Goal: Go to known website: Go to known website

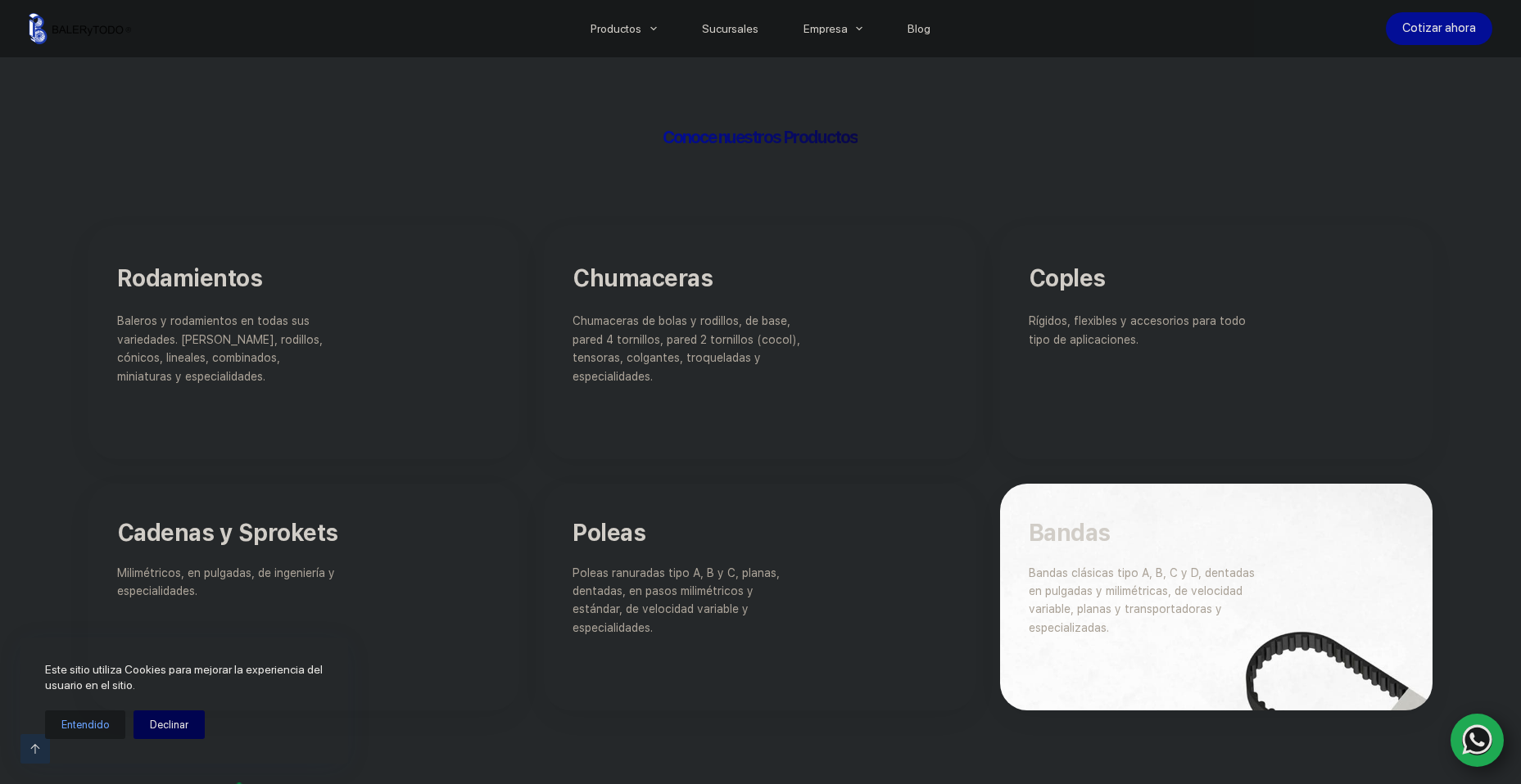
scroll to position [737, 0]
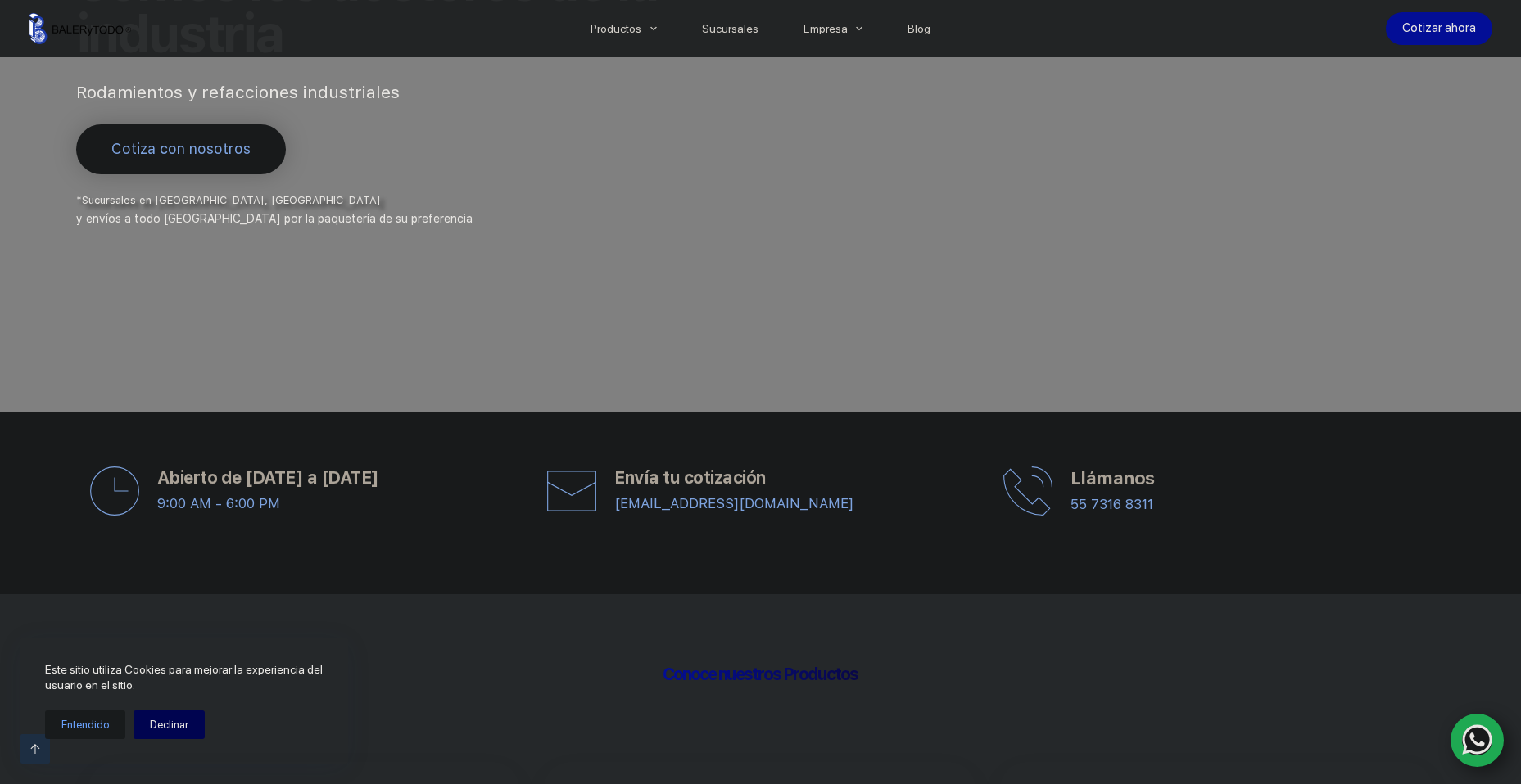
scroll to position [410, 0]
